Goal: Task Accomplishment & Management: Complete application form

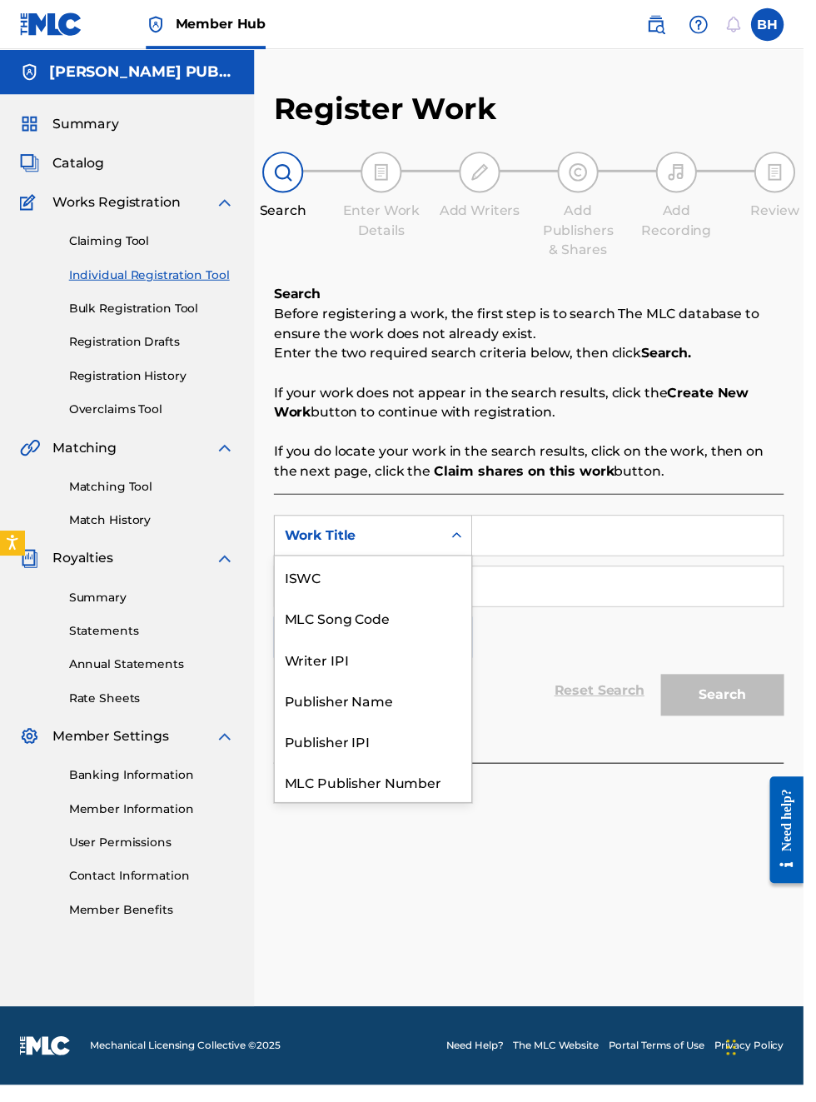
scroll to position [42, 0]
click at [371, 712] on div "Publisher IPI" at bounding box center [379, 711] width 200 height 42
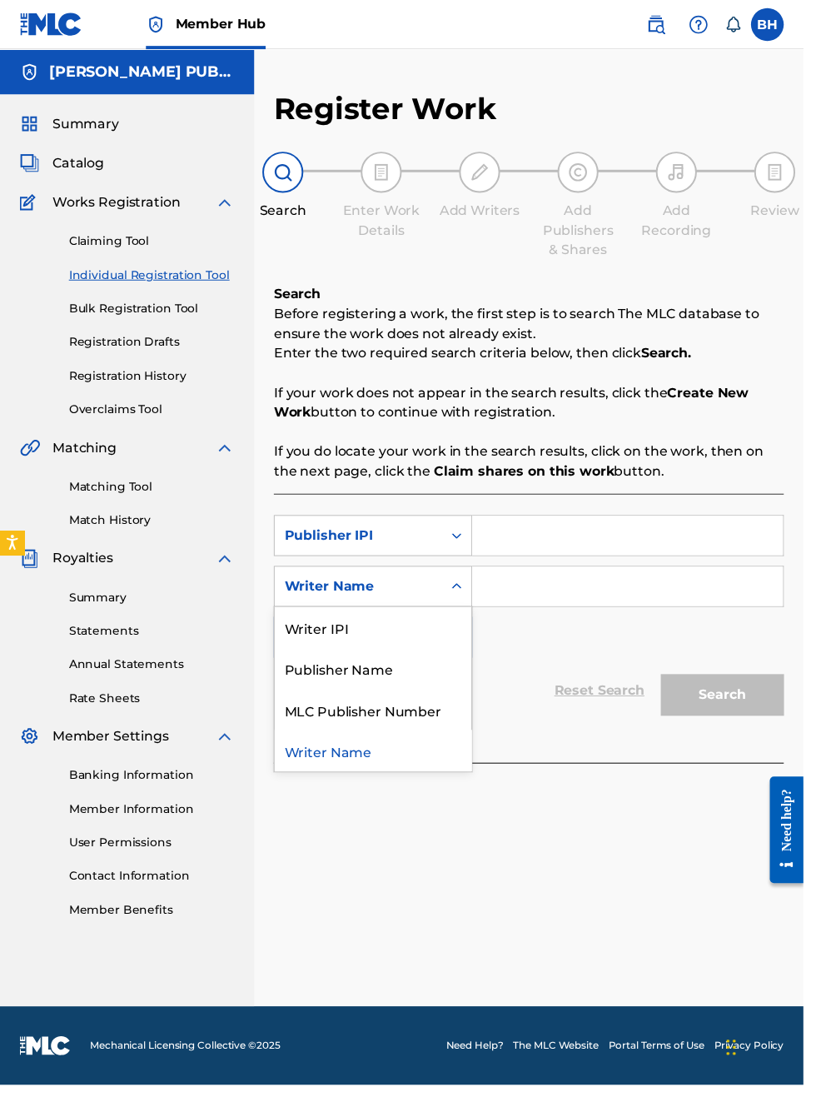
click at [386, 675] on div "Publisher Name" at bounding box center [379, 679] width 200 height 42
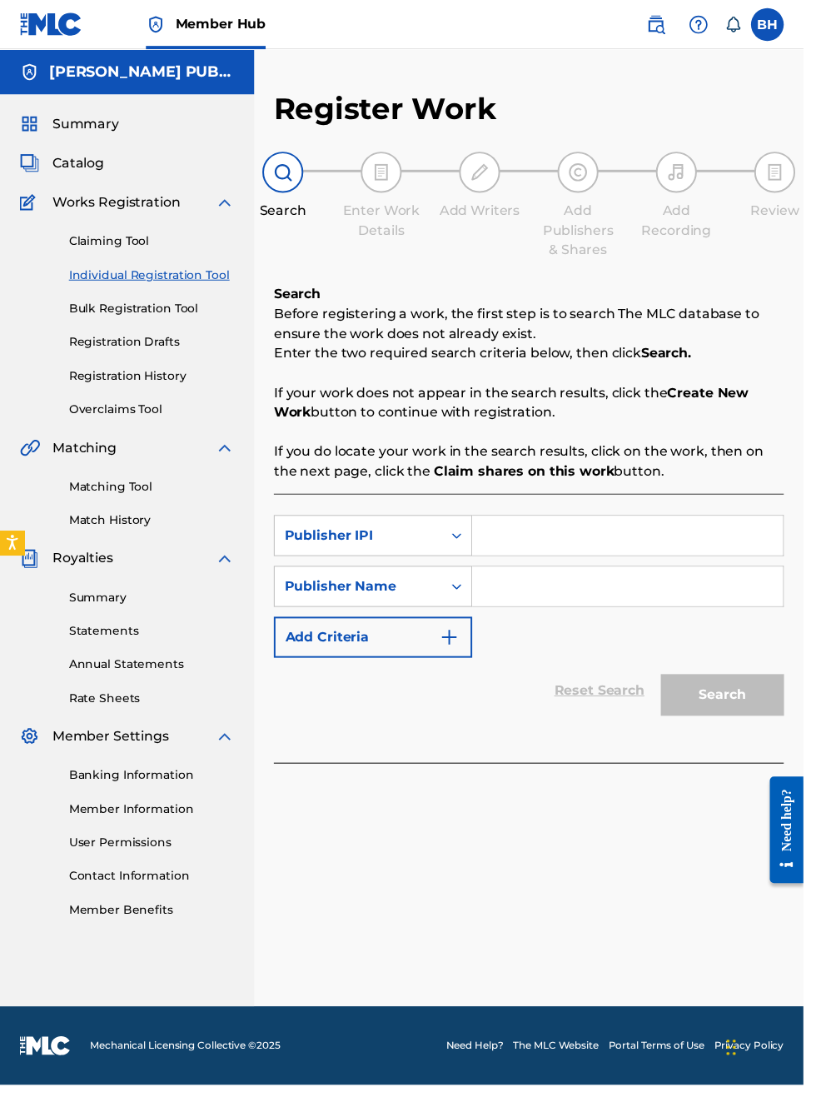
click at [572, 537] on input "Search Form" at bounding box center [638, 544] width 316 height 40
type input "00340604990"
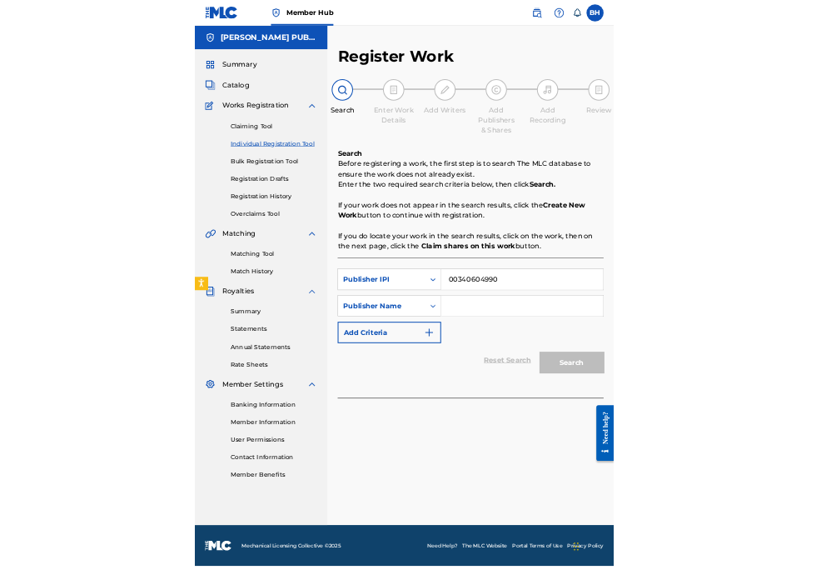
scroll to position [329, 0]
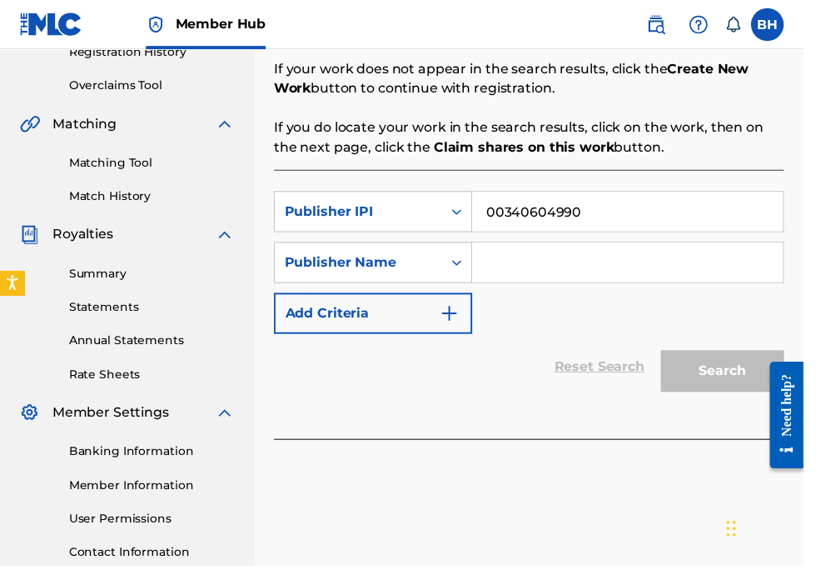
click at [566, 263] on input "Search Form" at bounding box center [638, 267] width 316 height 40
type input "B"
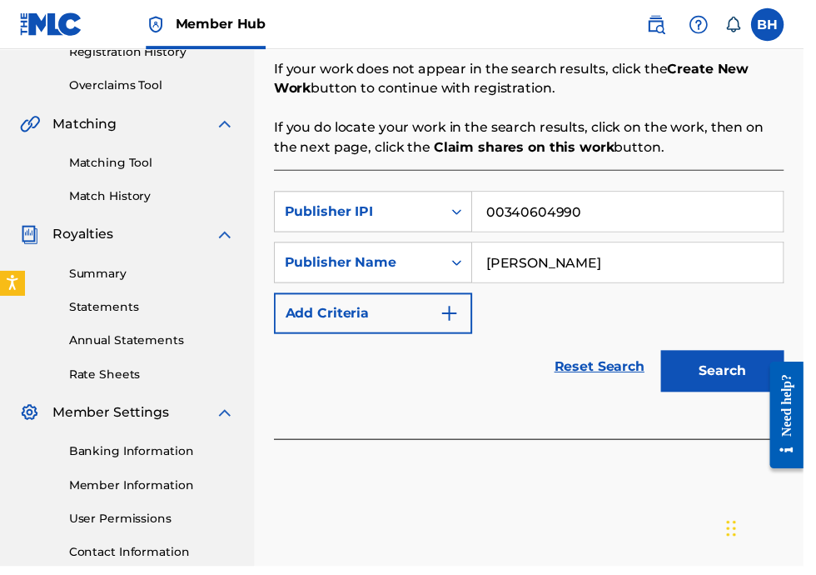
type input "[PERSON_NAME]"
click at [738, 358] on button "Search" at bounding box center [733, 377] width 125 height 42
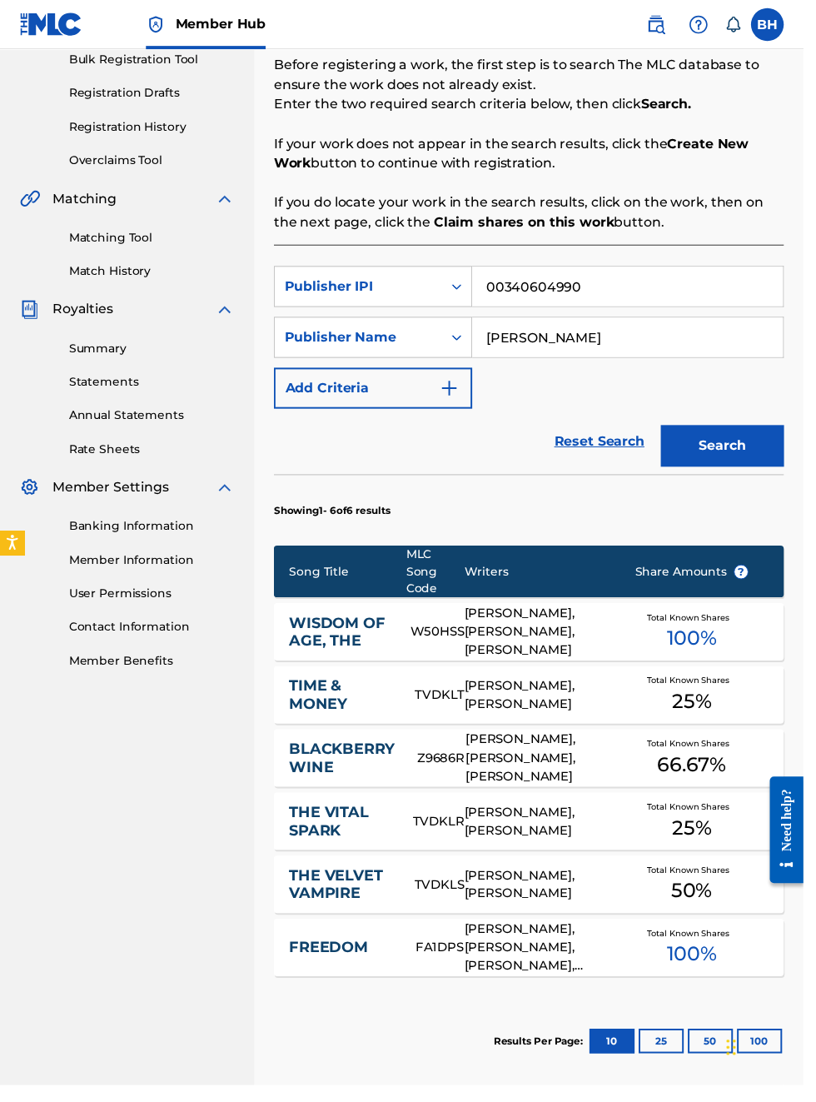
scroll to position [0, 0]
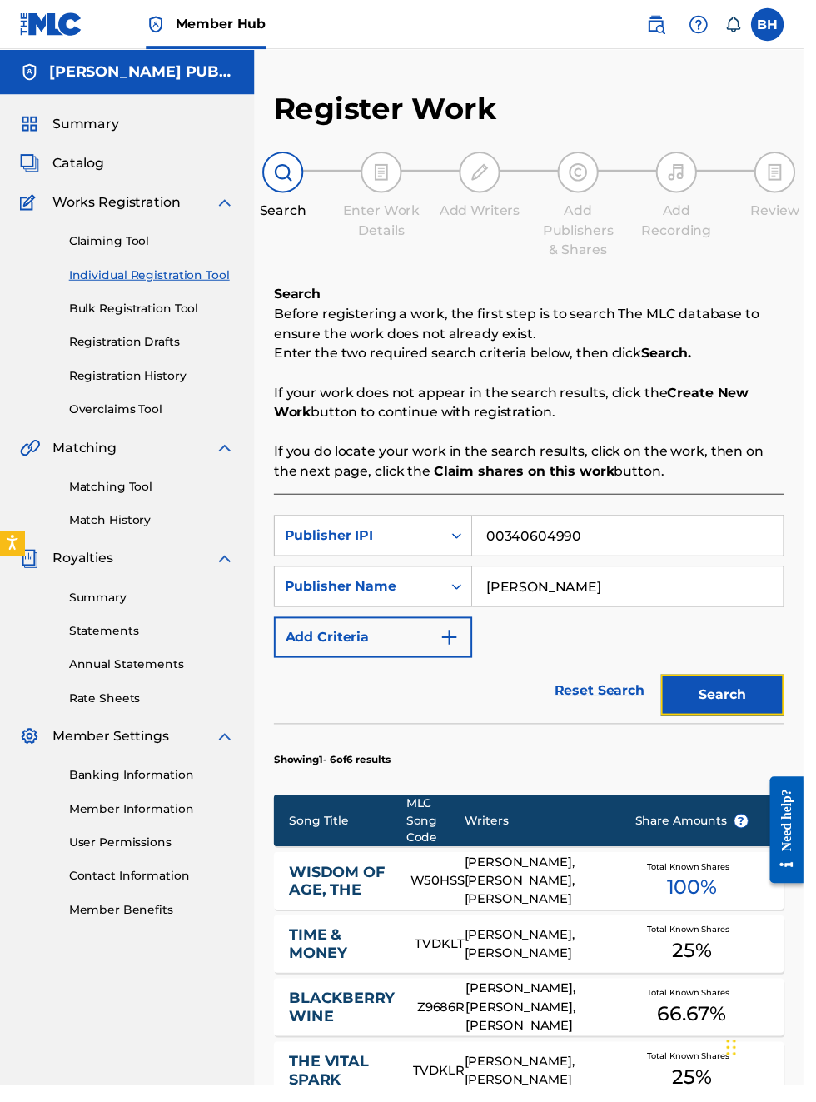
click at [747, 703] on button "Search" at bounding box center [733, 706] width 125 height 42
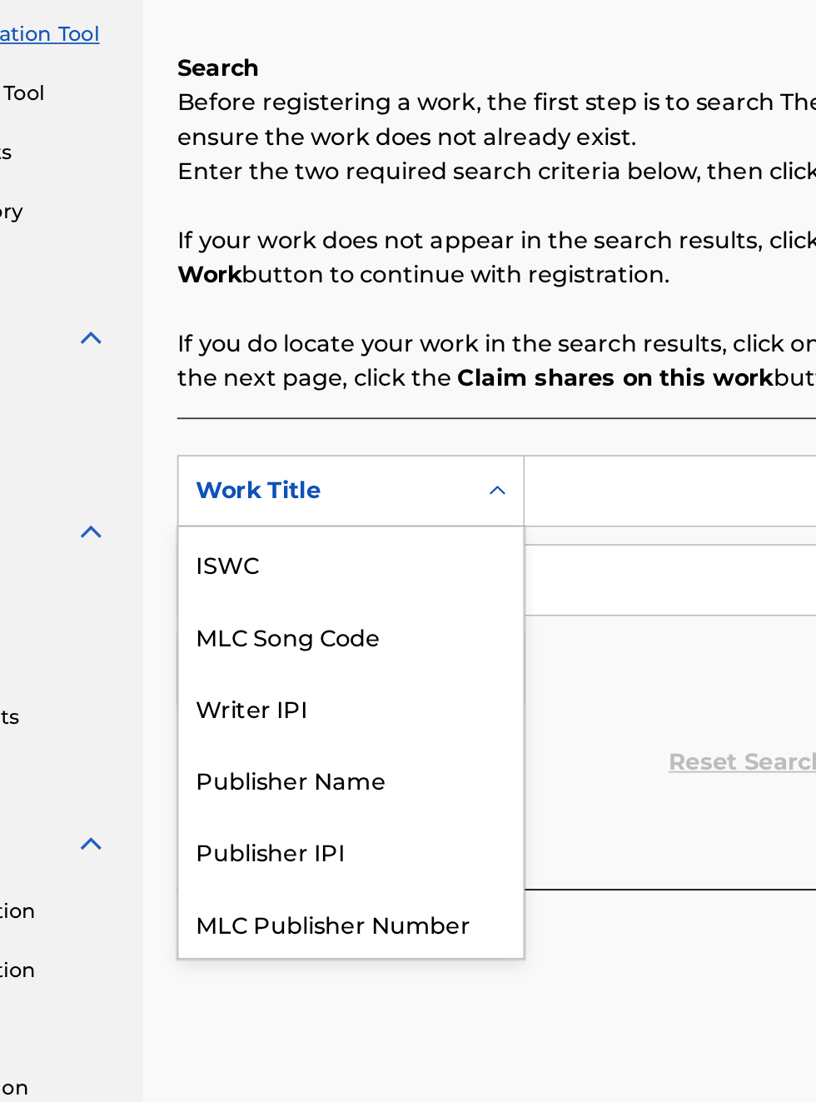
scroll to position [42, 0]
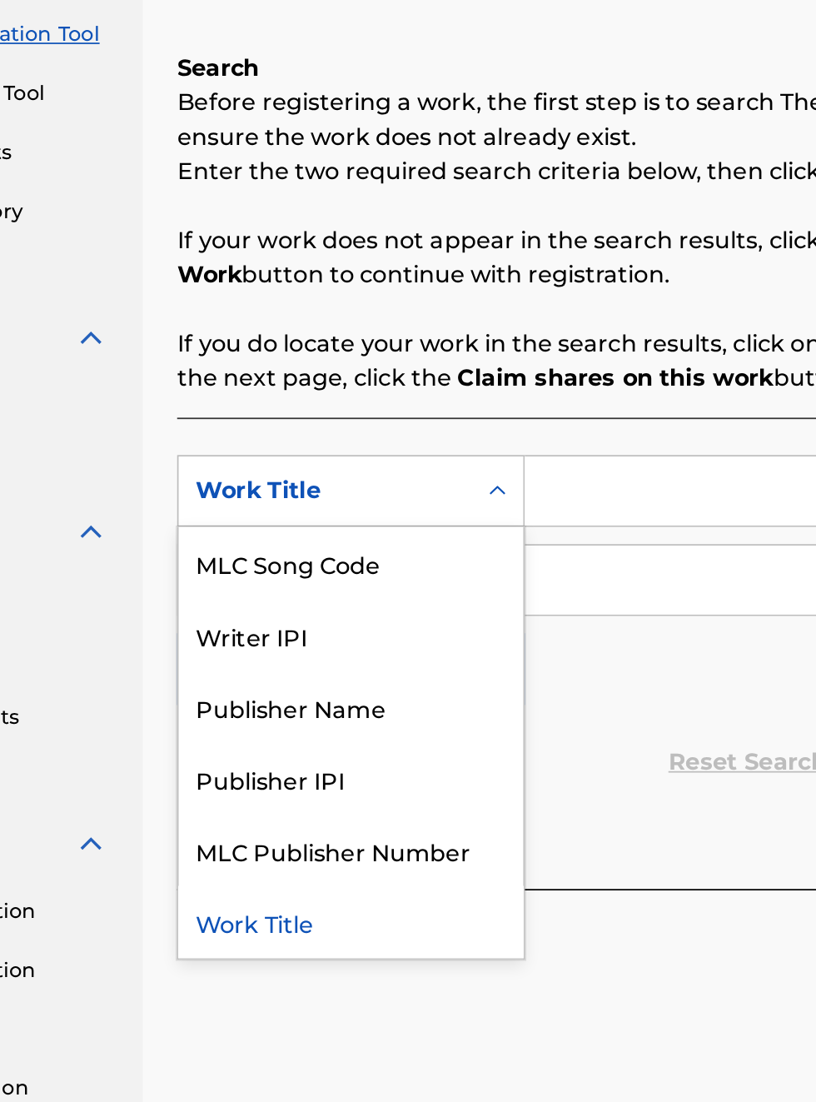
click at [371, 710] on div "Publisher IPI" at bounding box center [379, 711] width 200 height 42
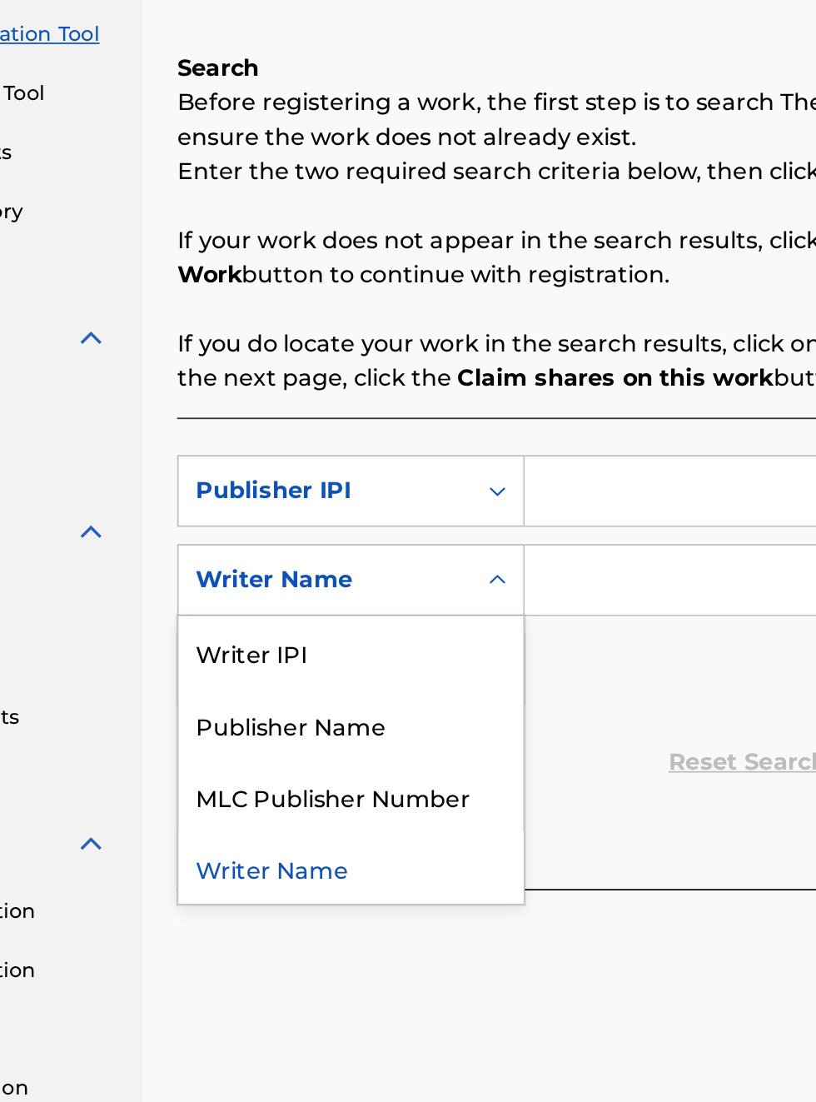
click at [396, 676] on div "Publisher Name" at bounding box center [379, 679] width 200 height 42
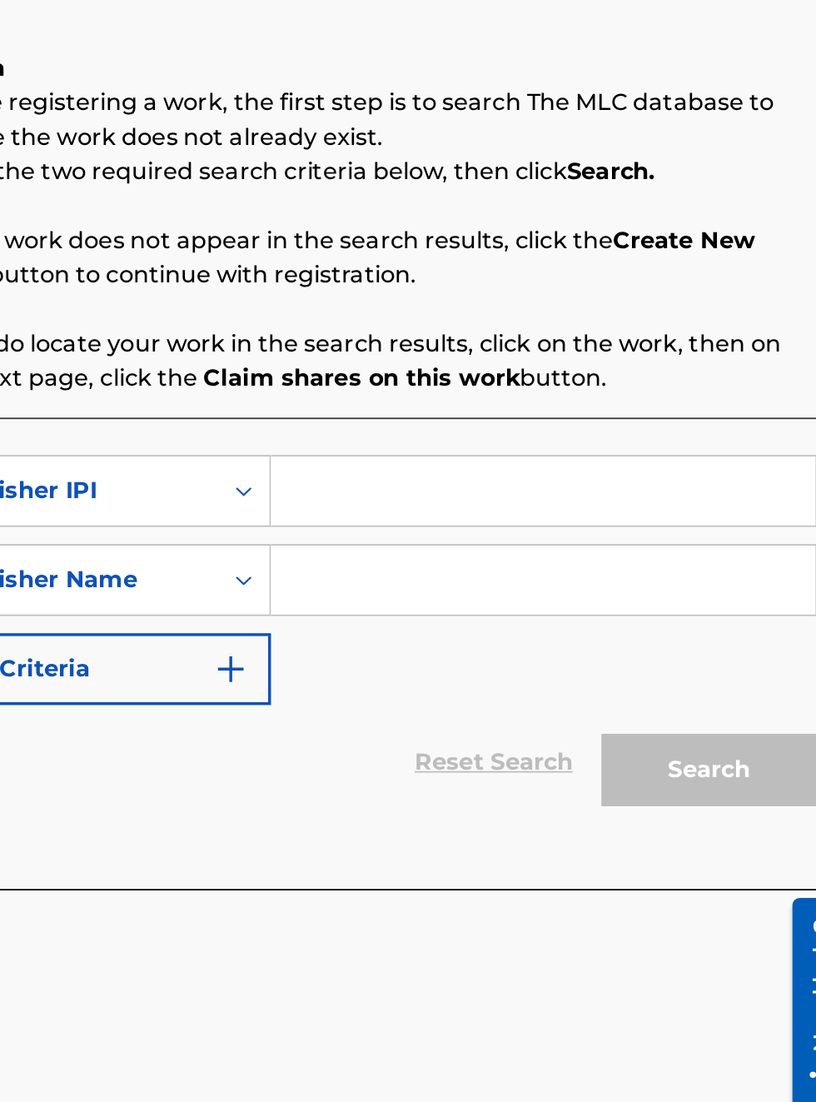
scroll to position [259, 326]
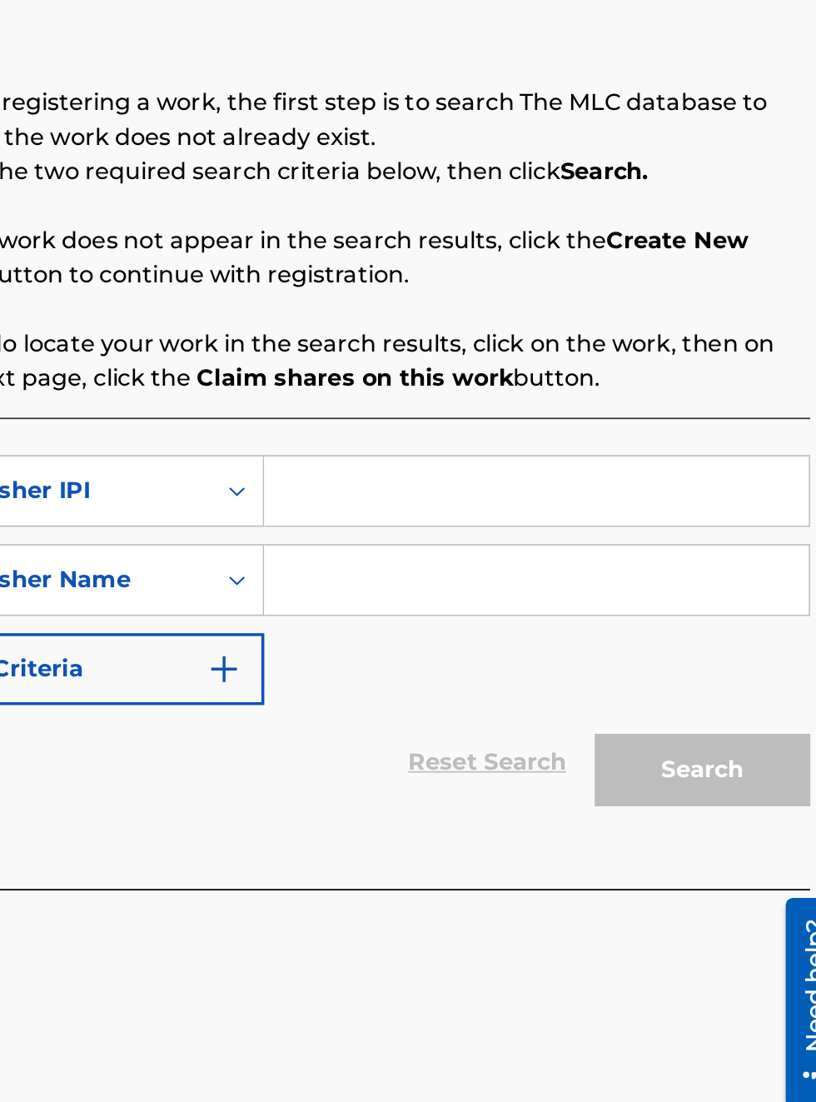
click at [581, 535] on input "Search Form" at bounding box center [638, 544] width 316 height 40
type input "00340604990"
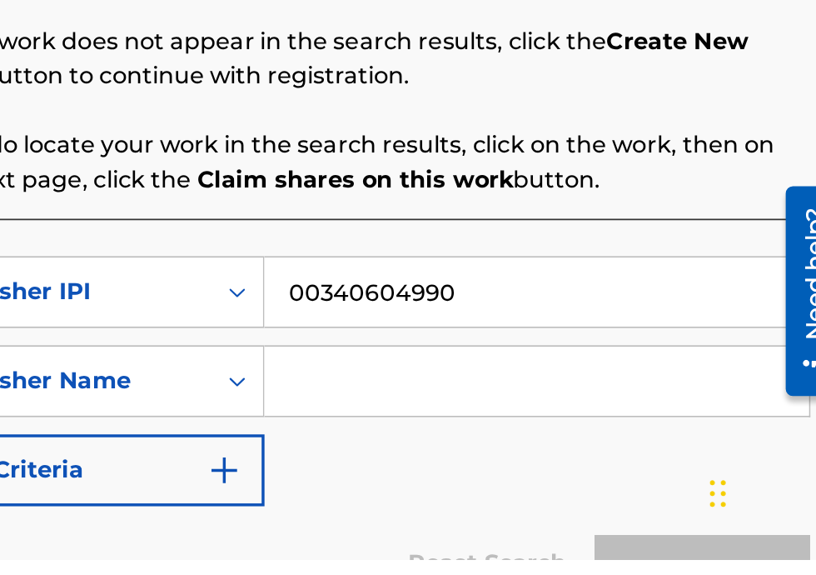
scroll to position [248, 326]
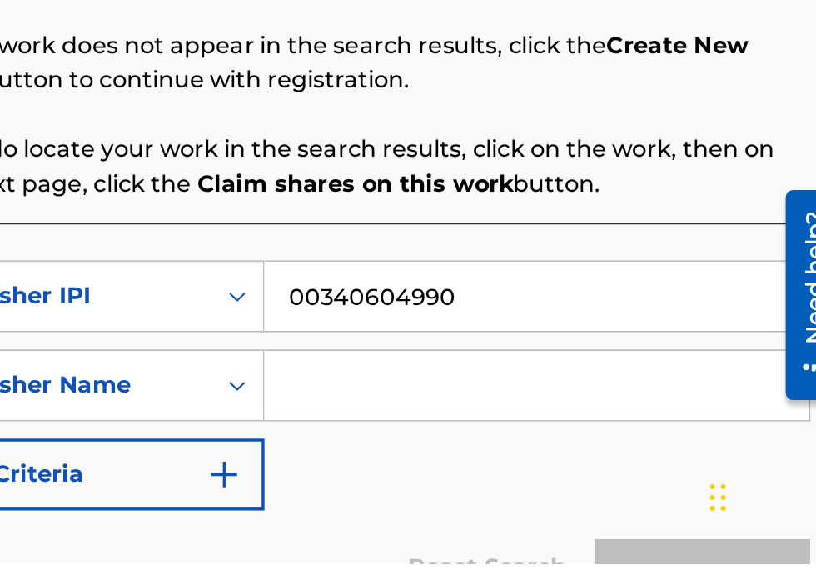
click at [606, 476] on input "Search Form" at bounding box center [638, 471] width 316 height 40
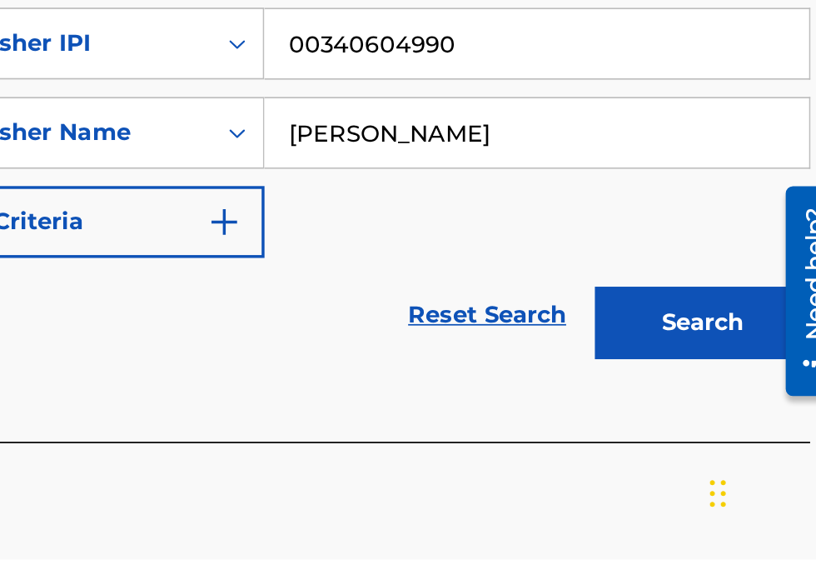
scroll to position [272, 0]
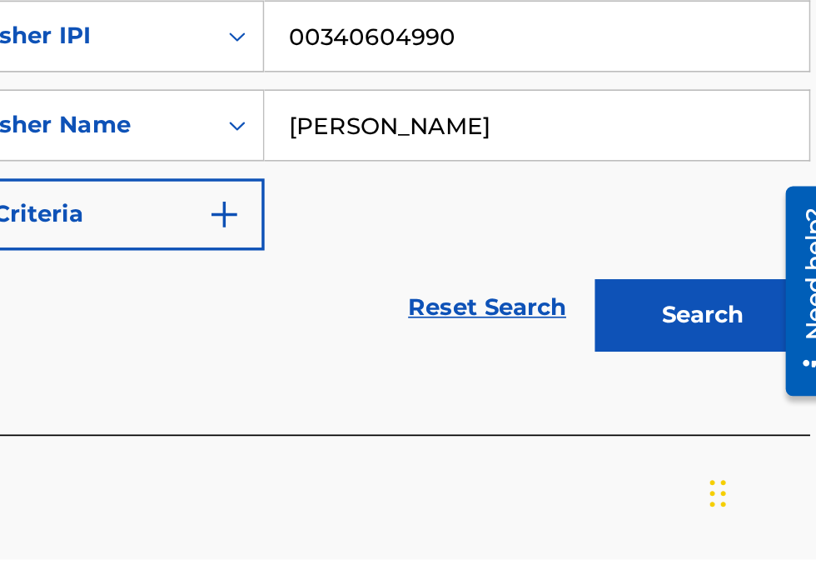
type input "[PERSON_NAME]"
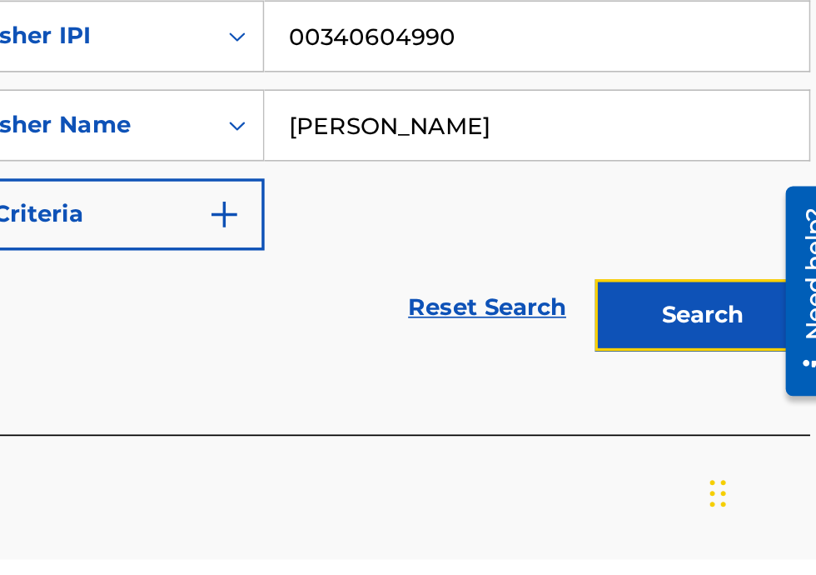
click at [741, 438] on button "Search" at bounding box center [733, 433] width 125 height 42
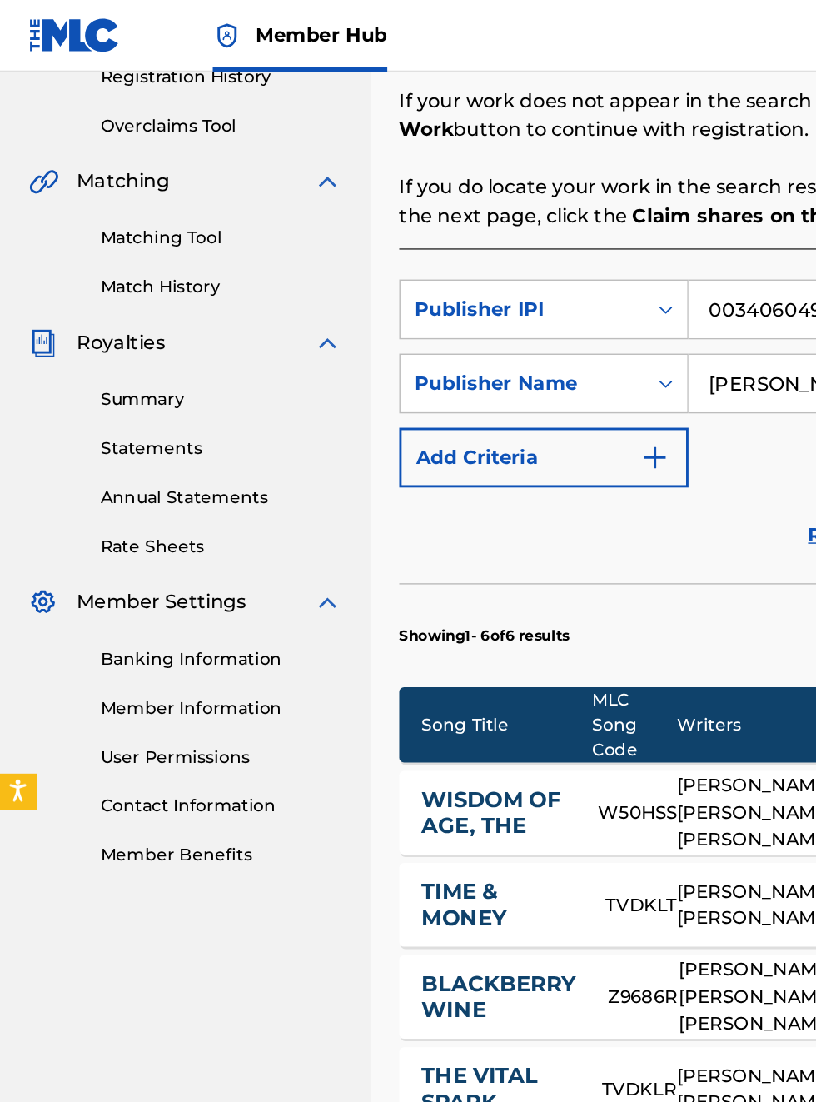
scroll to position [0, 0]
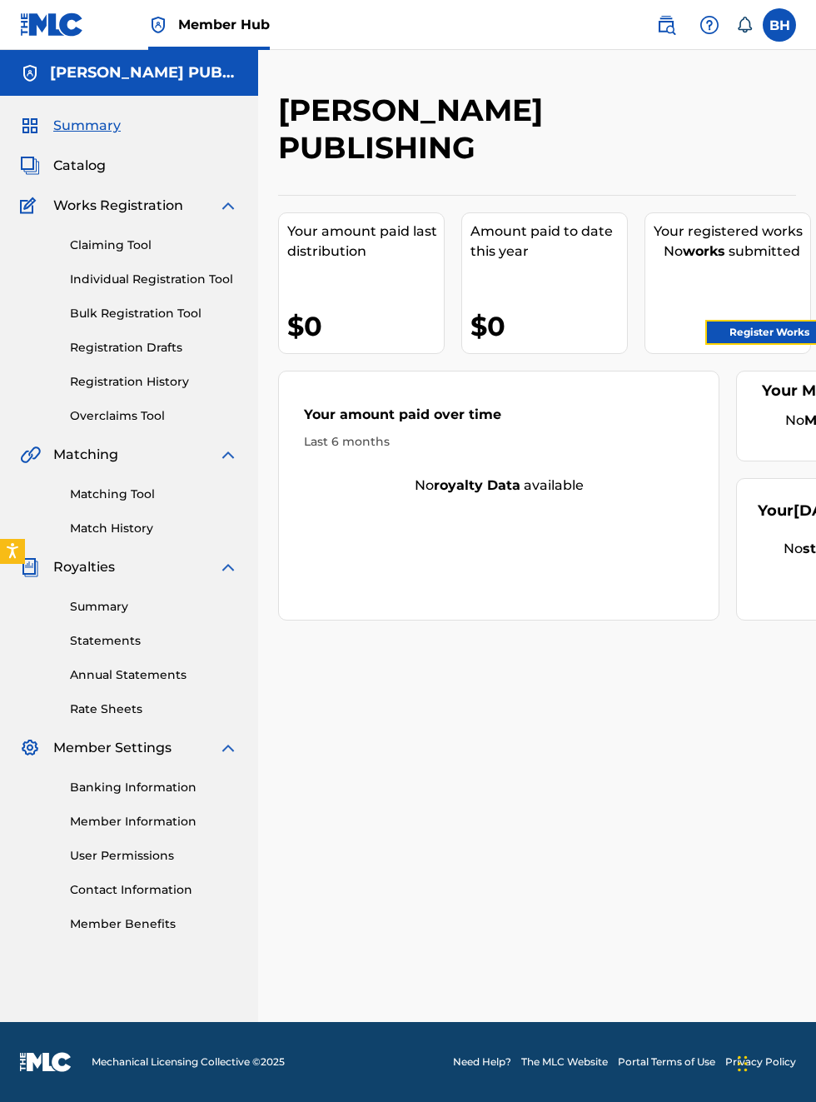
click at [794, 331] on link "Register Works" at bounding box center [769, 332] width 128 height 25
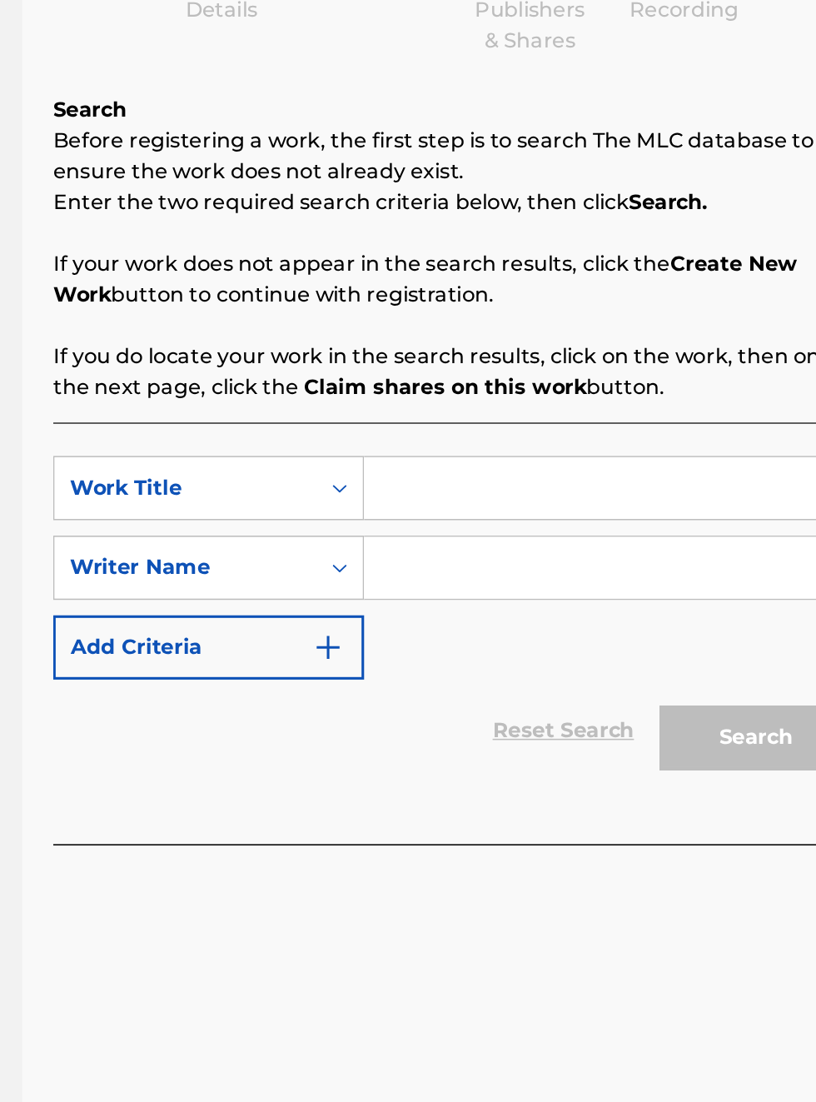
scroll to position [227, 243]
click at [509, 542] on input "Search Form" at bounding box center [638, 544] width 316 height 40
click at [525, 540] on input "Search Form" at bounding box center [638, 544] width 316 height 40
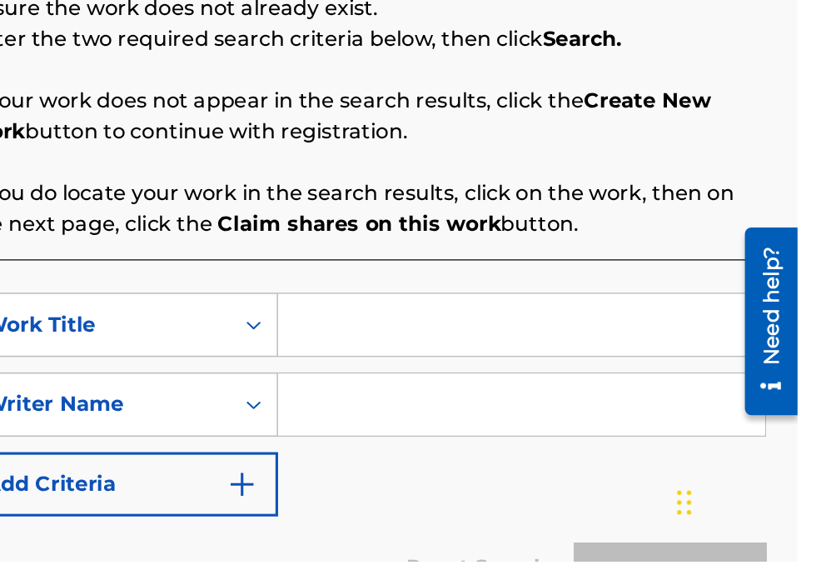
scroll to position [211, 299]
type input "0"
click at [504, 428] on input "0" at bounding box center [638, 421] width 316 height 40
click at [551, 418] on input "0" at bounding box center [638, 421] width 316 height 40
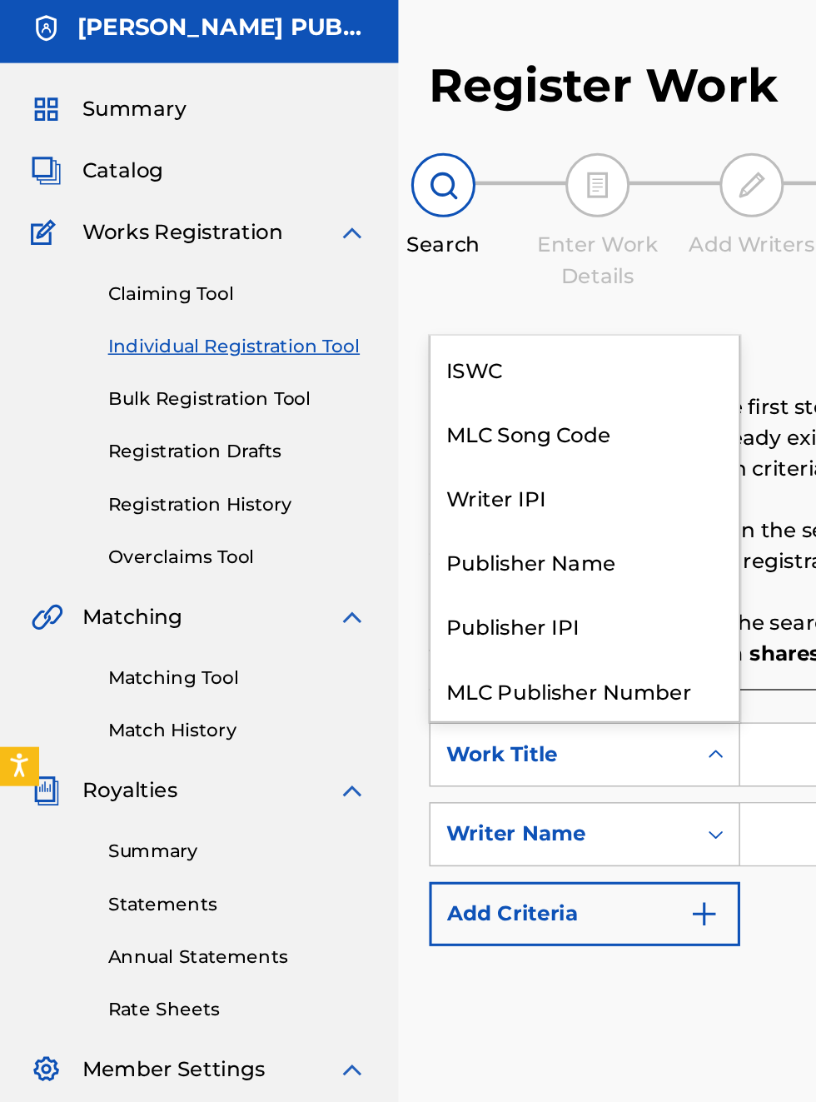
scroll to position [42, 0]
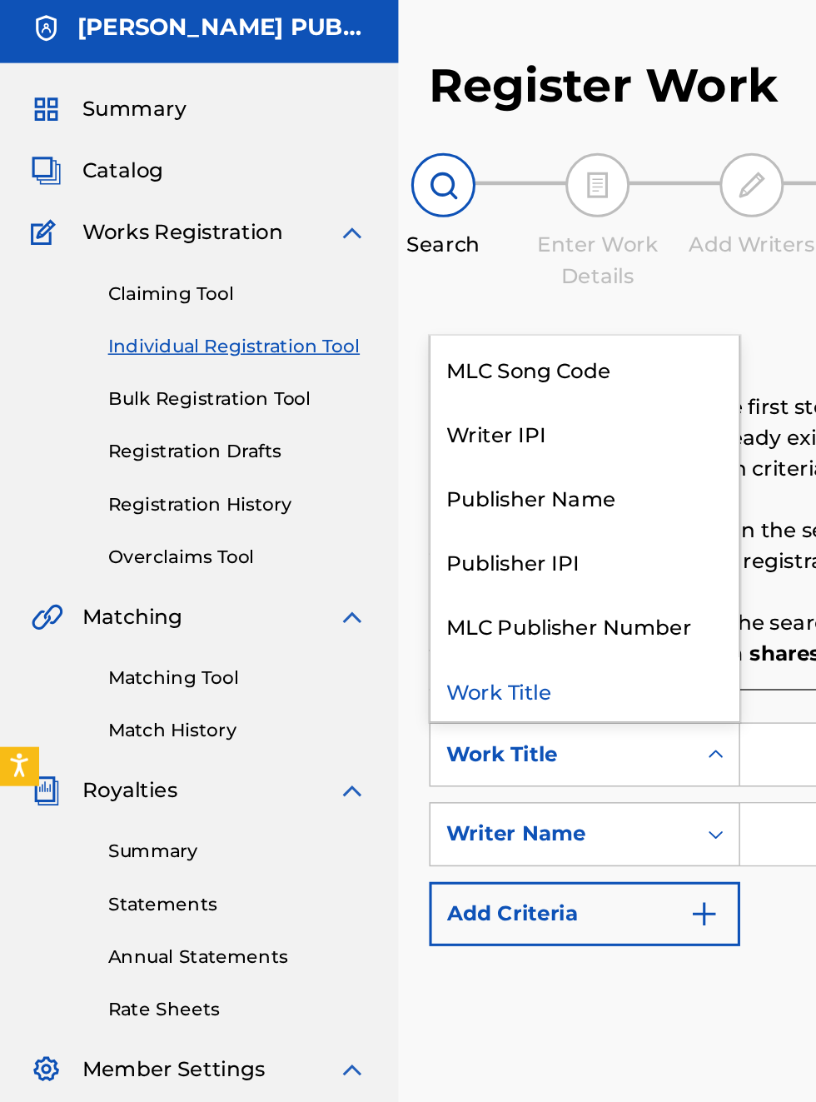
click at [396, 397] on div "Publisher IPI" at bounding box center [379, 418] width 200 height 42
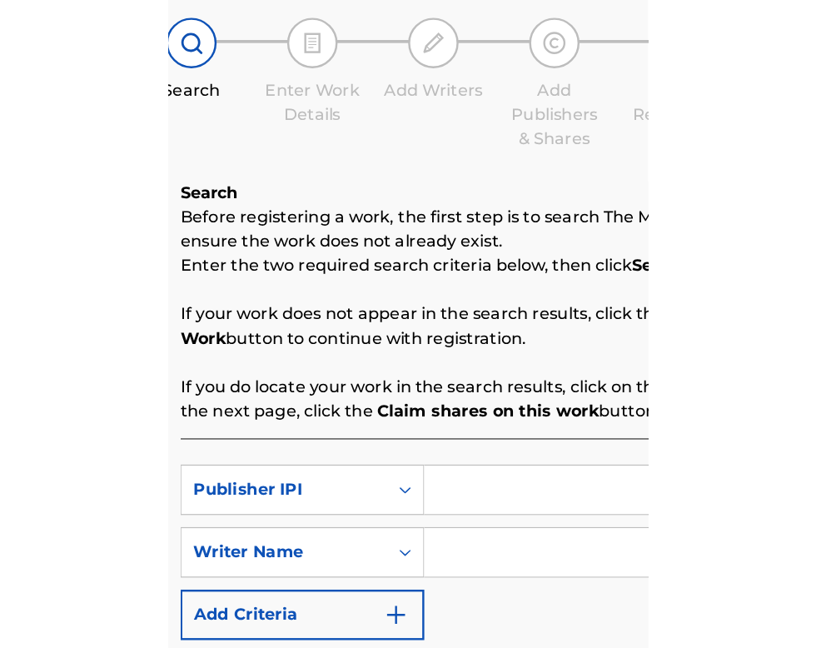
scroll to position [139, 268]
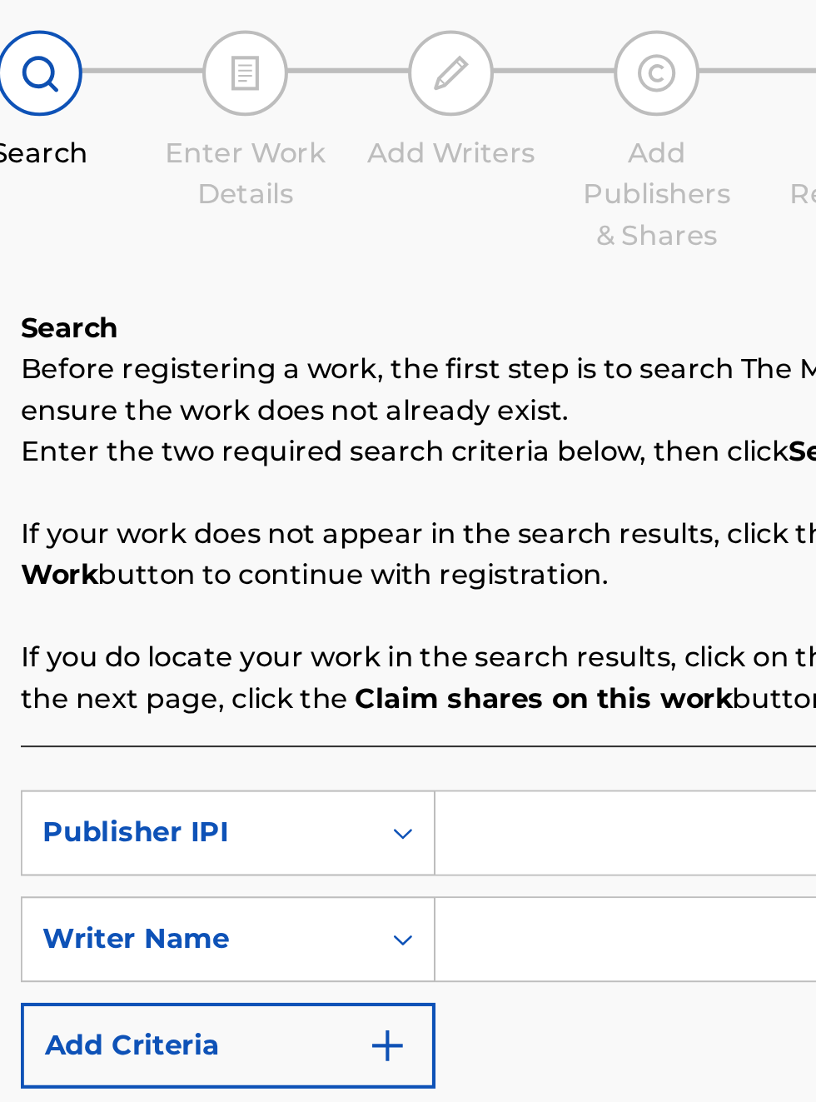
click at [565, 524] on input "Search Form" at bounding box center [638, 544] width 316 height 40
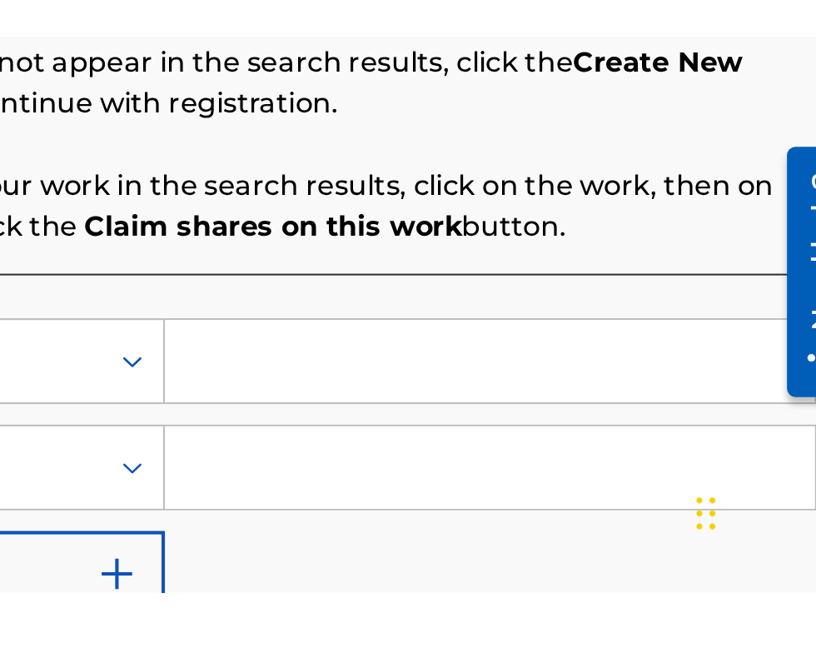
scroll to position [305, 400]
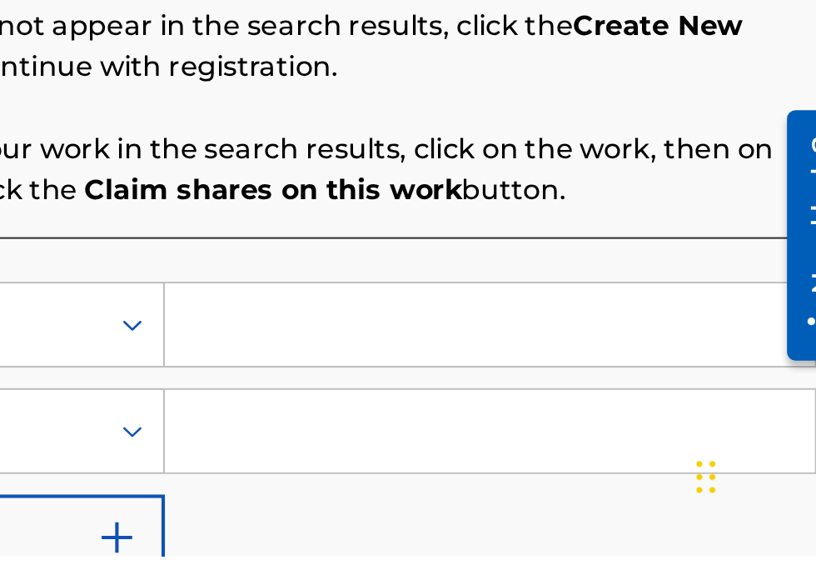
click at [583, 456] on input "Search Form" at bounding box center [638, 462] width 316 height 40
type input "00340604990"
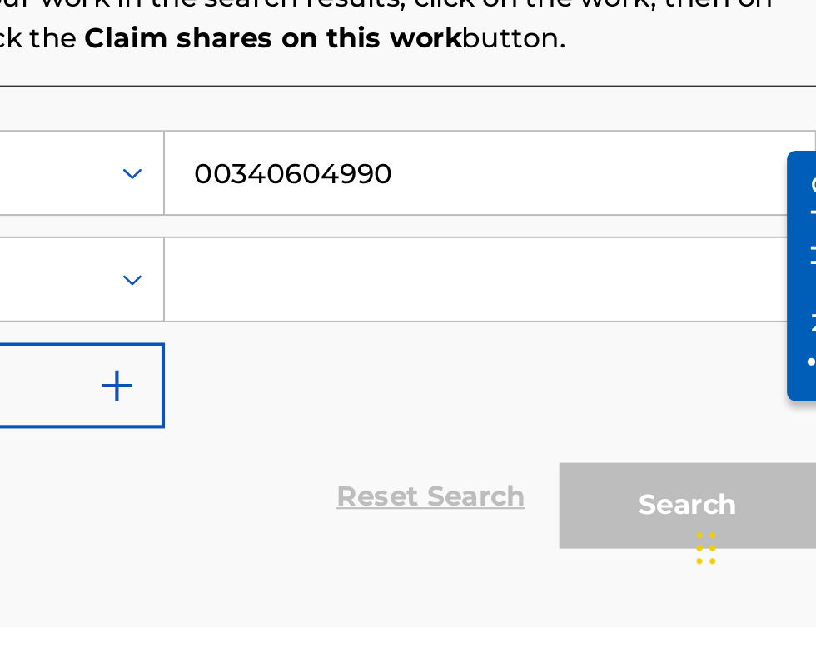
scroll to position [123, 0]
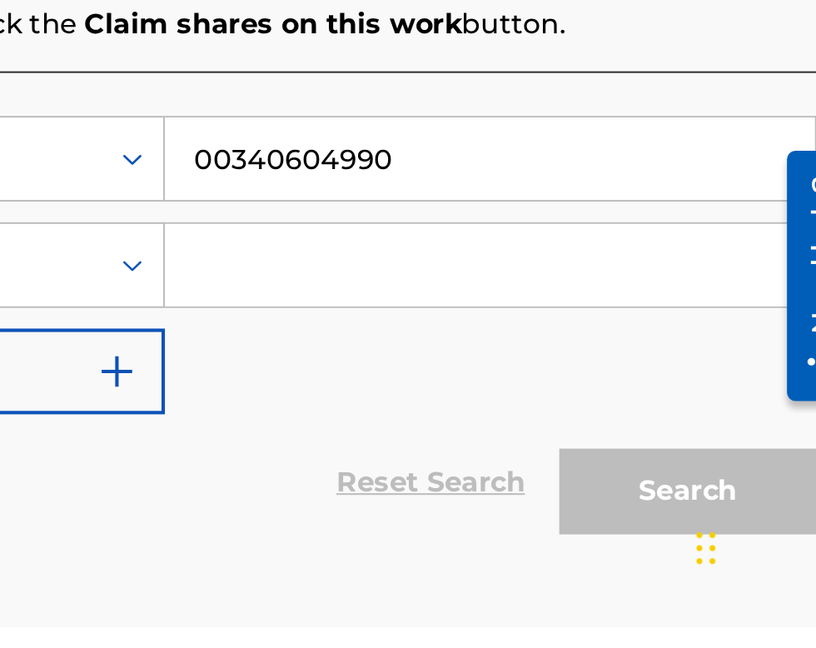
click at [590, 472] on input "Search Form" at bounding box center [638, 472] width 316 height 40
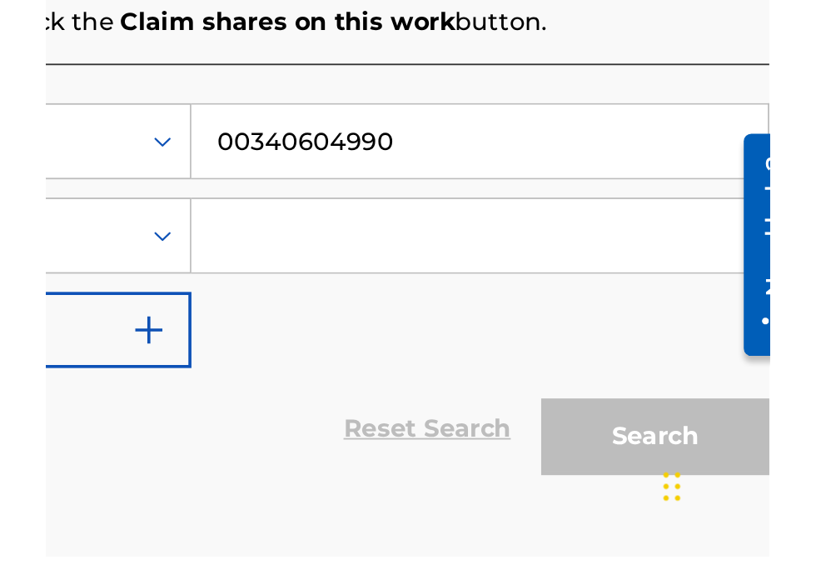
scroll to position [162, 0]
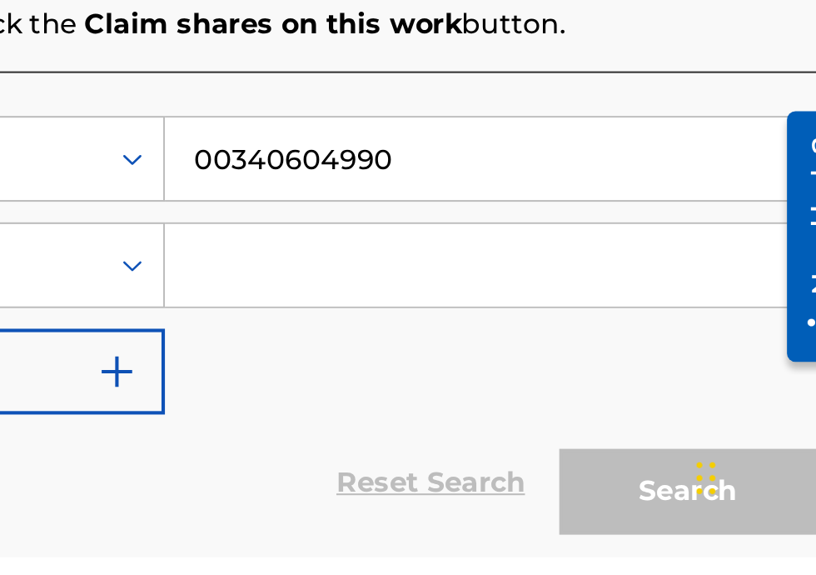
click at [555, 436] on input "Search Form" at bounding box center [638, 433] width 316 height 40
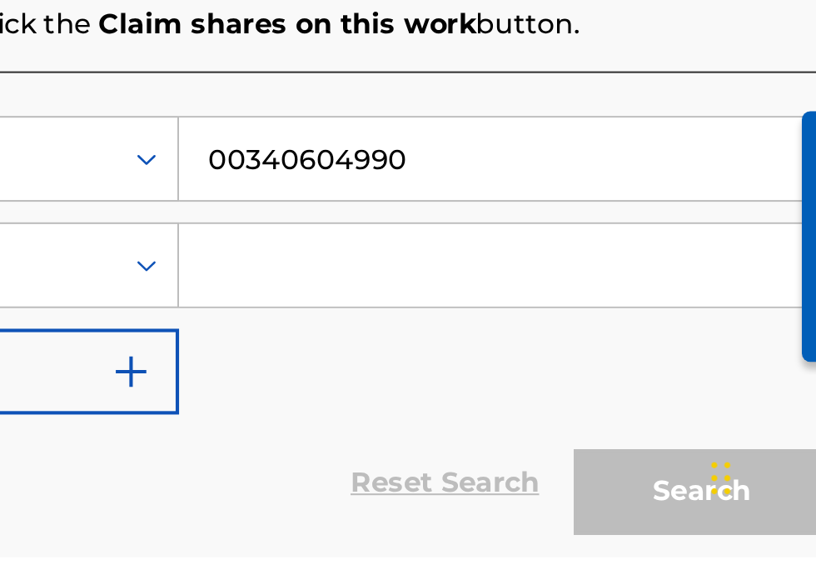
scroll to position [304, 392]
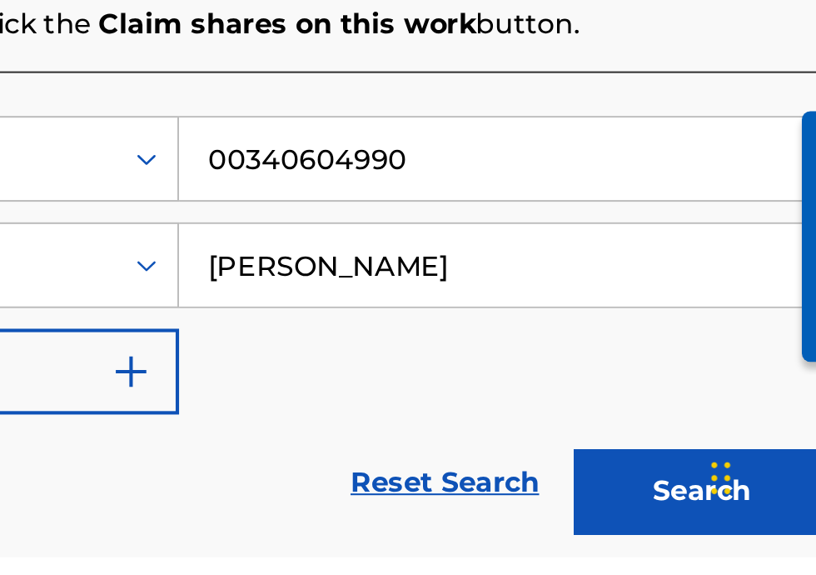
type input "[PERSON_NAME]"
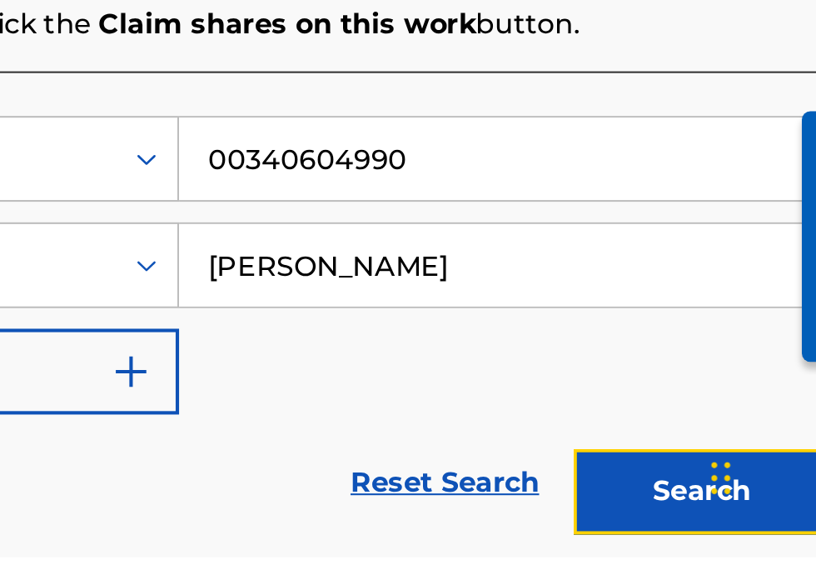
click at [732, 538] on button "Search" at bounding box center [733, 543] width 125 height 42
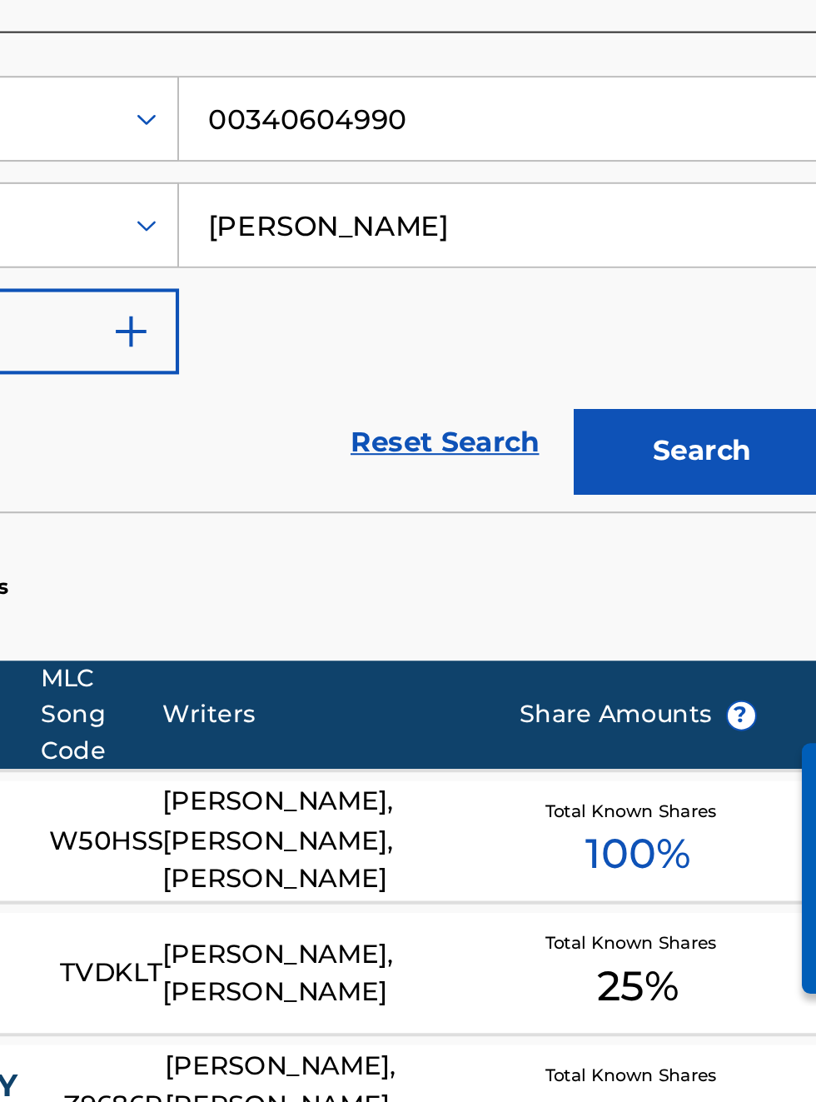
scroll to position [67, 0]
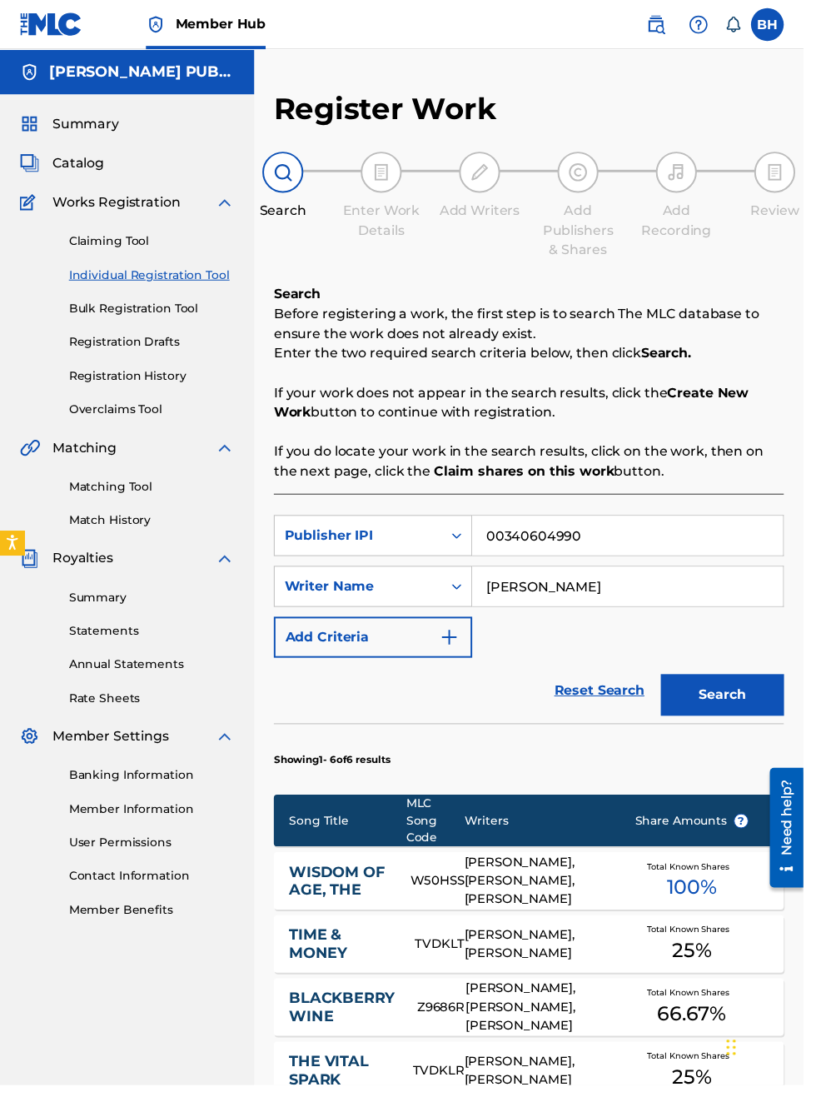
click at [689, 872] on div "Total Known Shares 100 %" at bounding box center [703, 894] width 167 height 51
